Goal: Communication & Community: Connect with others

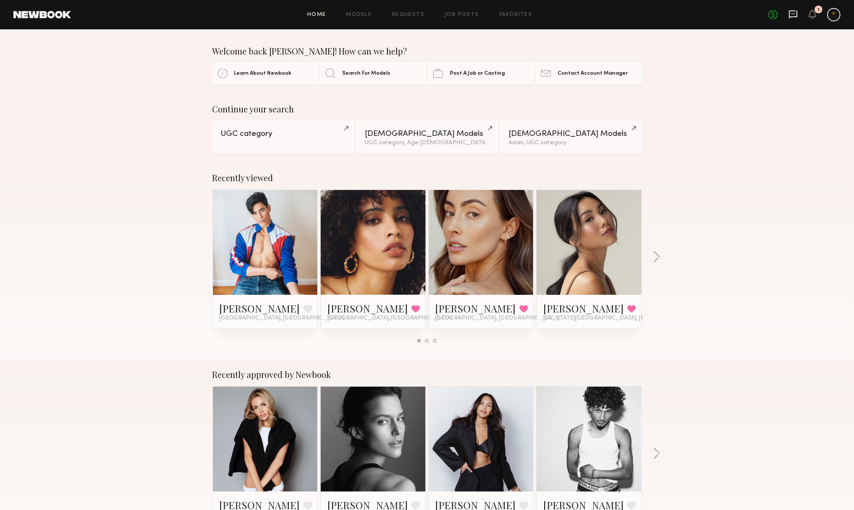
click at [788, 14] on icon at bounding box center [792, 14] width 9 height 9
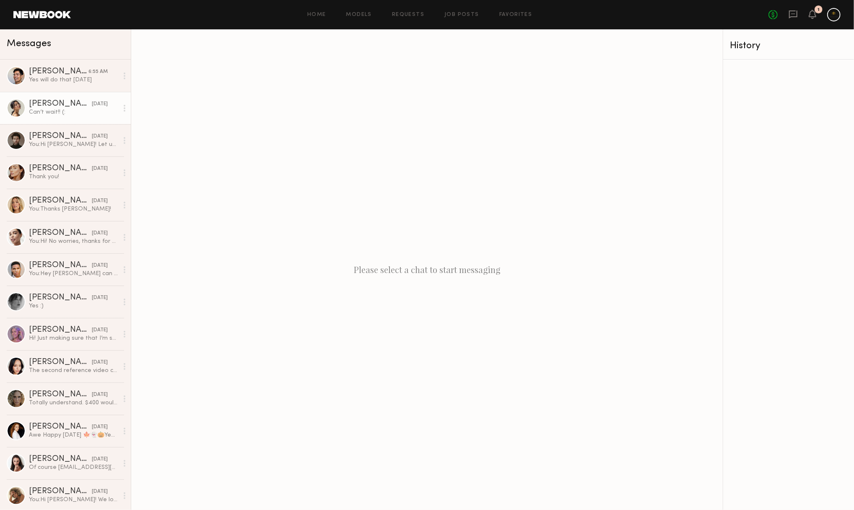
click at [81, 112] on div "Can’t wait!! (:" at bounding box center [73, 112] width 89 height 8
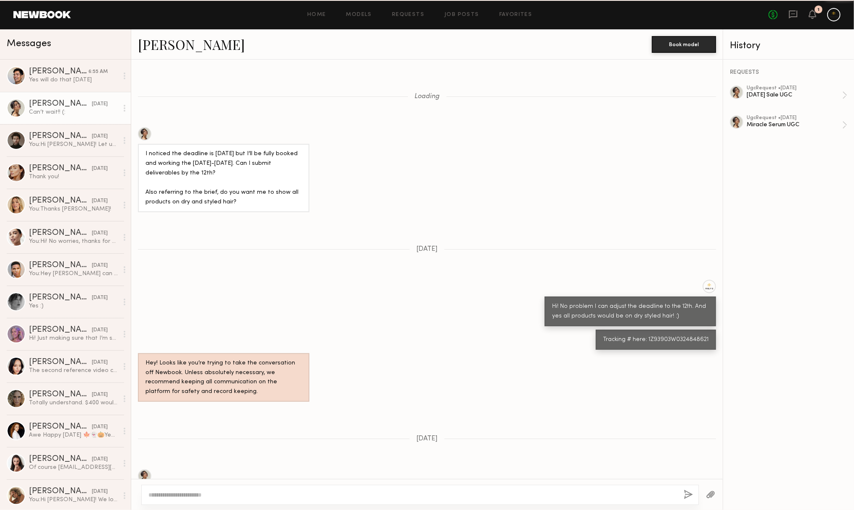
scroll to position [421, 0]
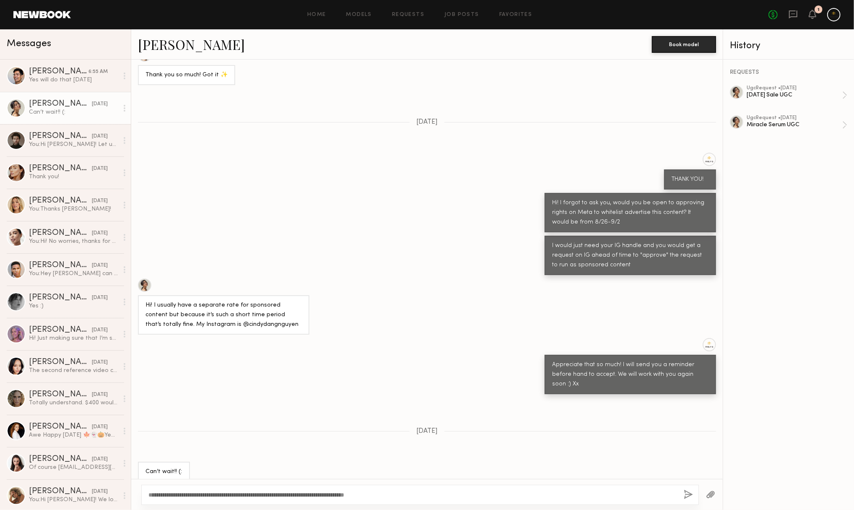
type textarea "**********"
click at [674, 490] on div "**********" at bounding box center [420, 495] width 558 height 20
click at [684, 490] on button "button" at bounding box center [688, 495] width 9 height 10
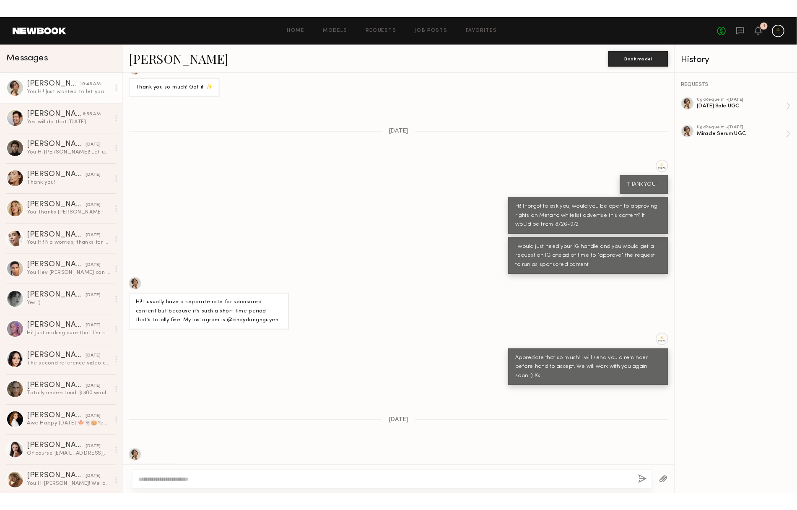
scroll to position [599, 0]
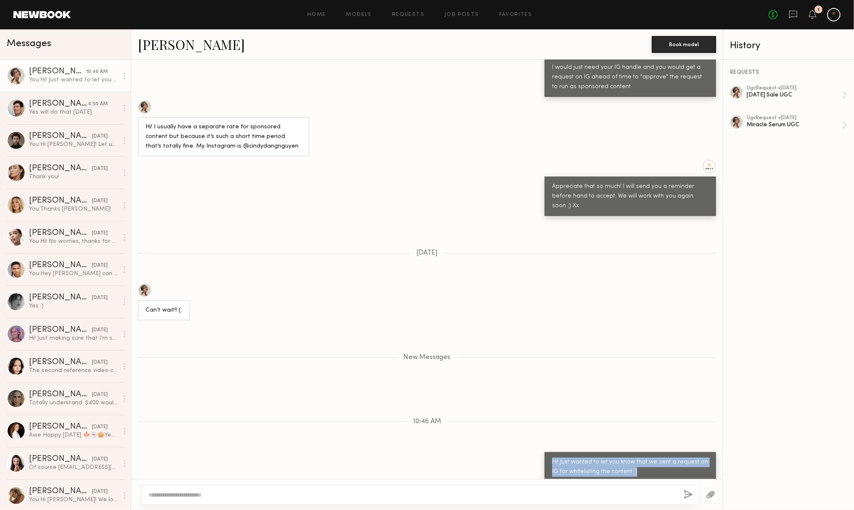
drag, startPoint x: 549, startPoint y: 446, endPoint x: 671, endPoint y: 460, distance: 122.3
click at [671, 460] on div "Hi! Just wanted to let you know that we sent a request on IG for whitelisting t…" at bounding box center [630, 467] width 171 height 30
copy div "Hi! Just wanted to let you know that we sent a request on IG for whitelisting t…"
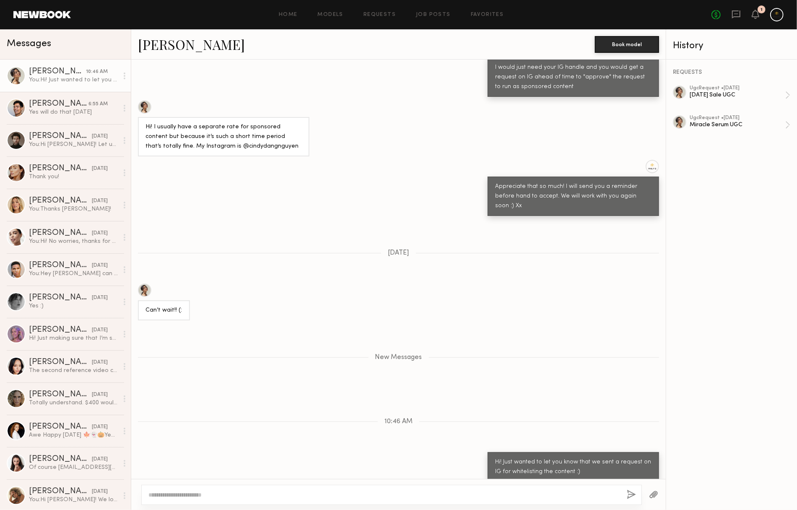
click at [754, 1] on header "Home Models Requests Job Posts Favorites Sign Out No fees up to $5,000 1" at bounding box center [398, 14] width 797 height 29
